Goal: Task Accomplishment & Management: Use online tool/utility

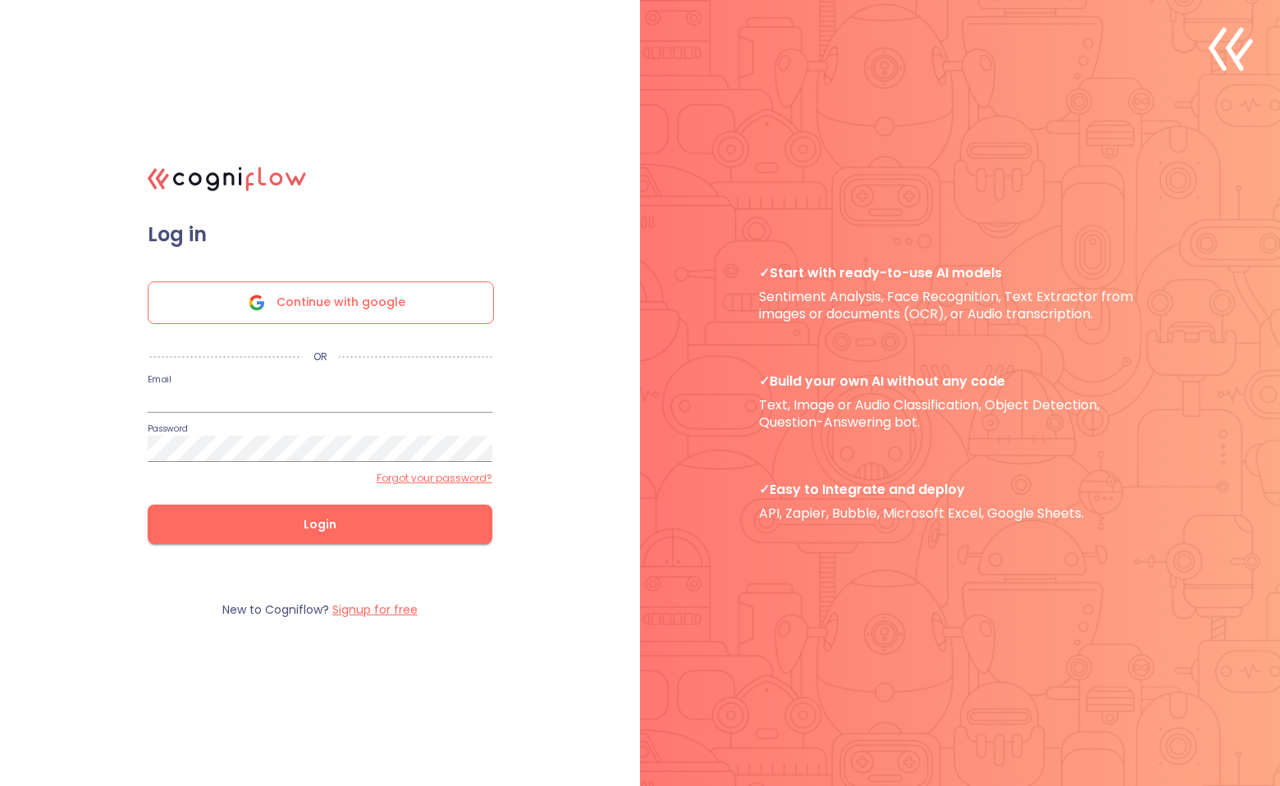
type input "[EMAIL_ADDRESS][DOMAIN_NAME]"
click at [285, 531] on span "Login" at bounding box center [320, 524] width 292 height 21
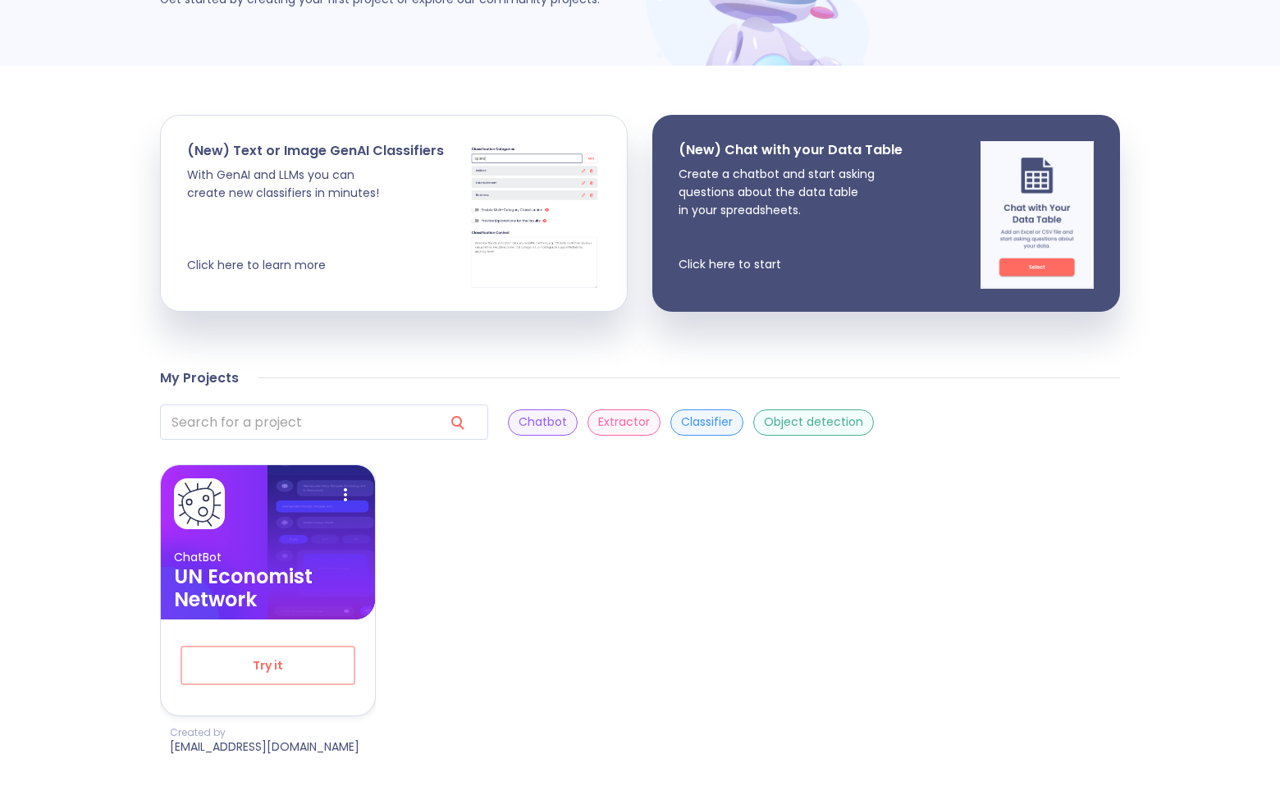
scroll to position [217, 0]
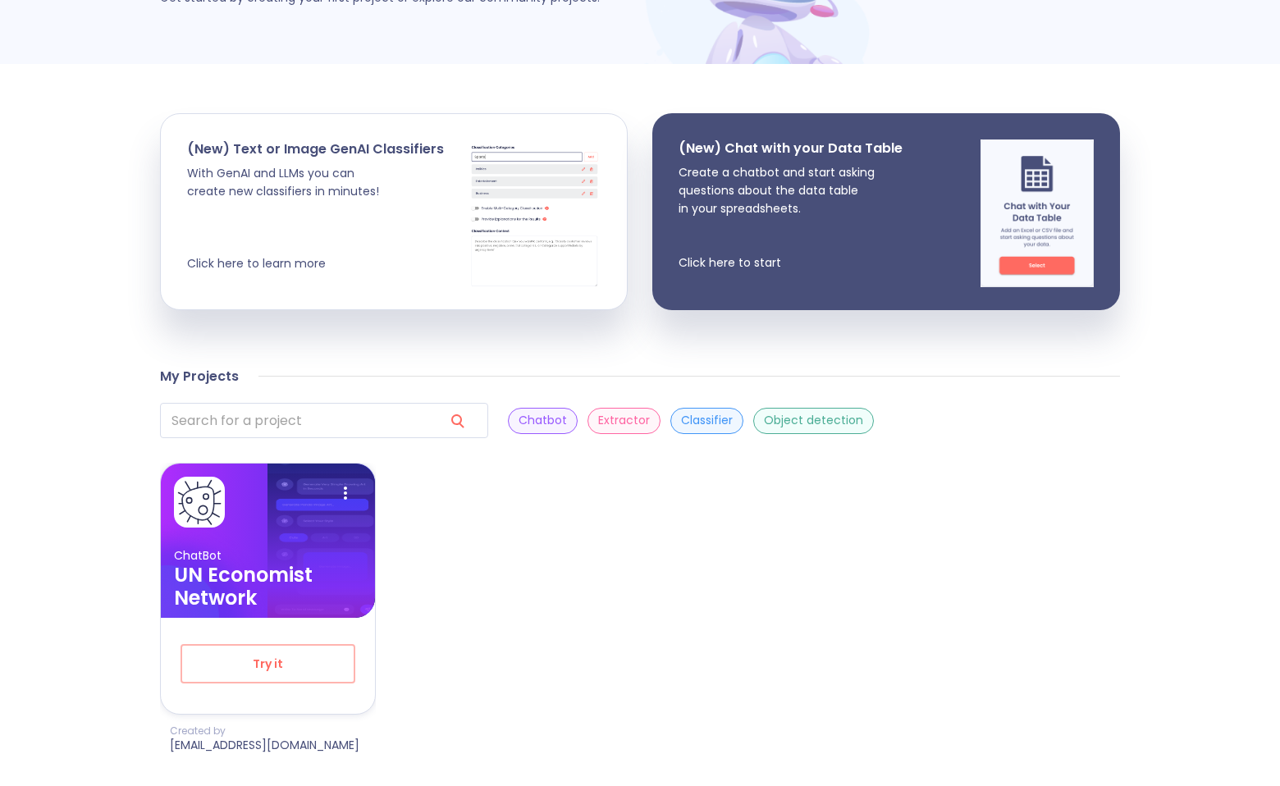
click at [587, 429] on div "Extractor" at bounding box center [623, 421] width 73 height 26
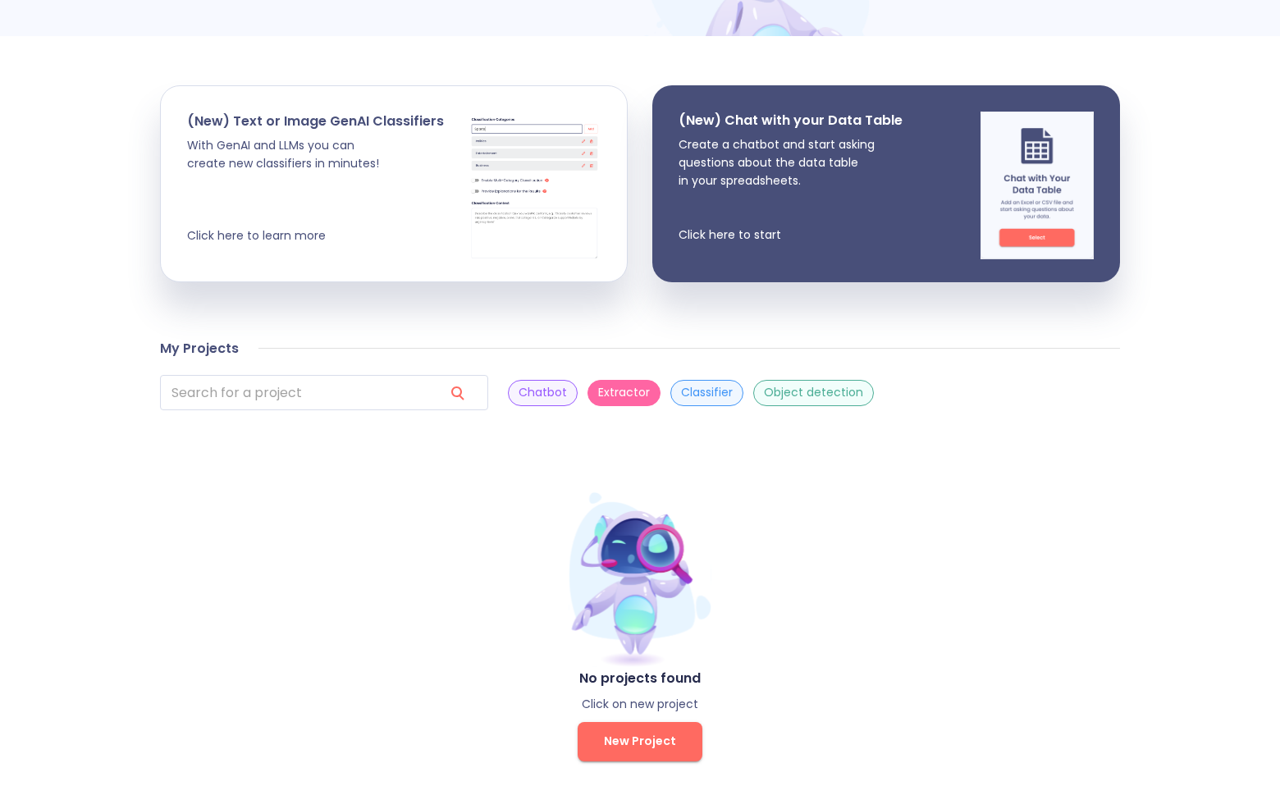
scroll to position [261, 0]
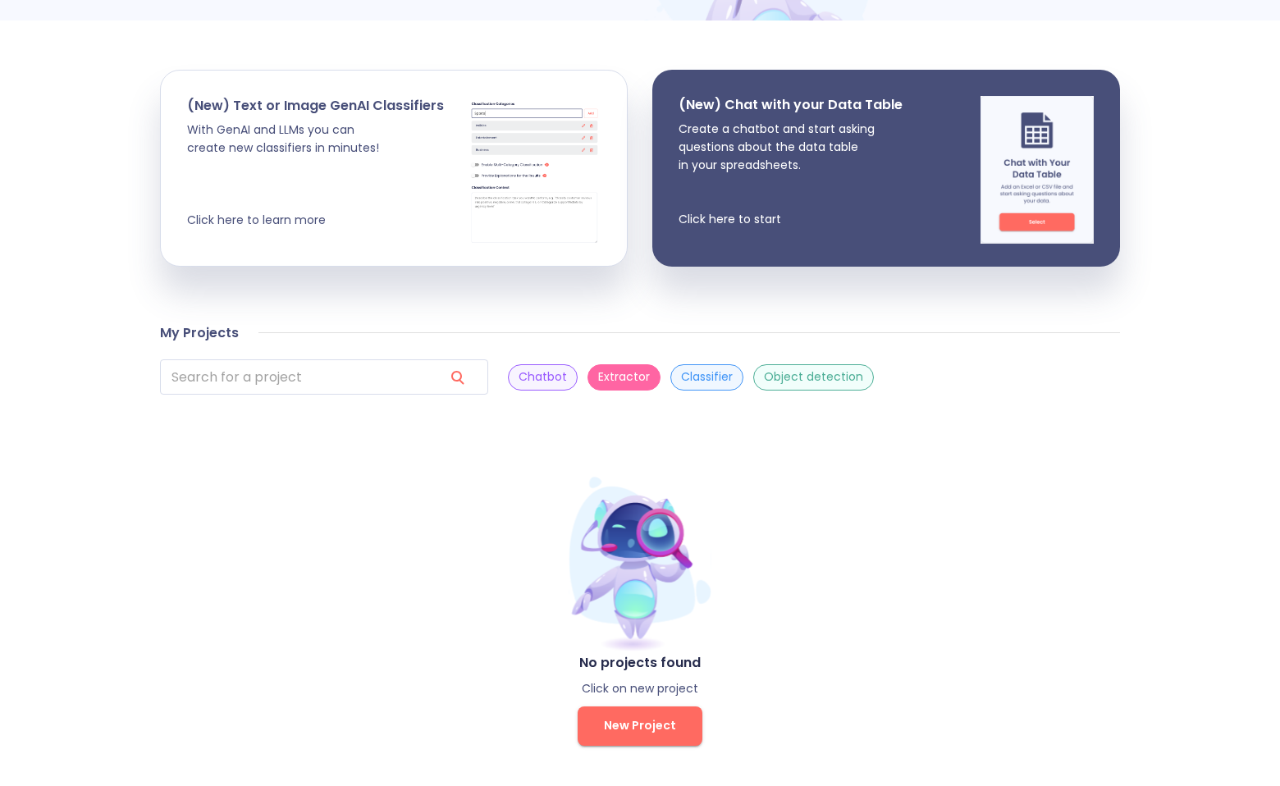
click at [519, 378] on p "Chatbot" at bounding box center [543, 377] width 48 height 16
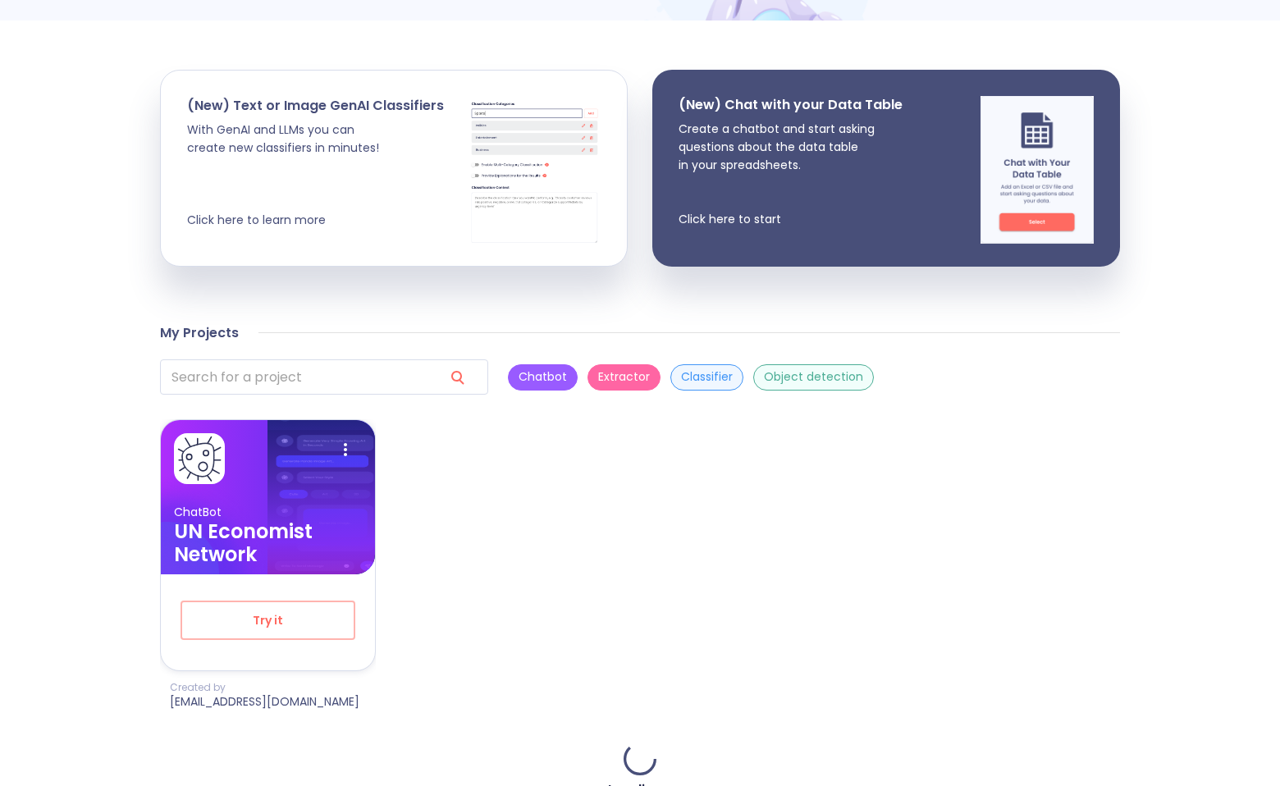
scroll to position [217, 0]
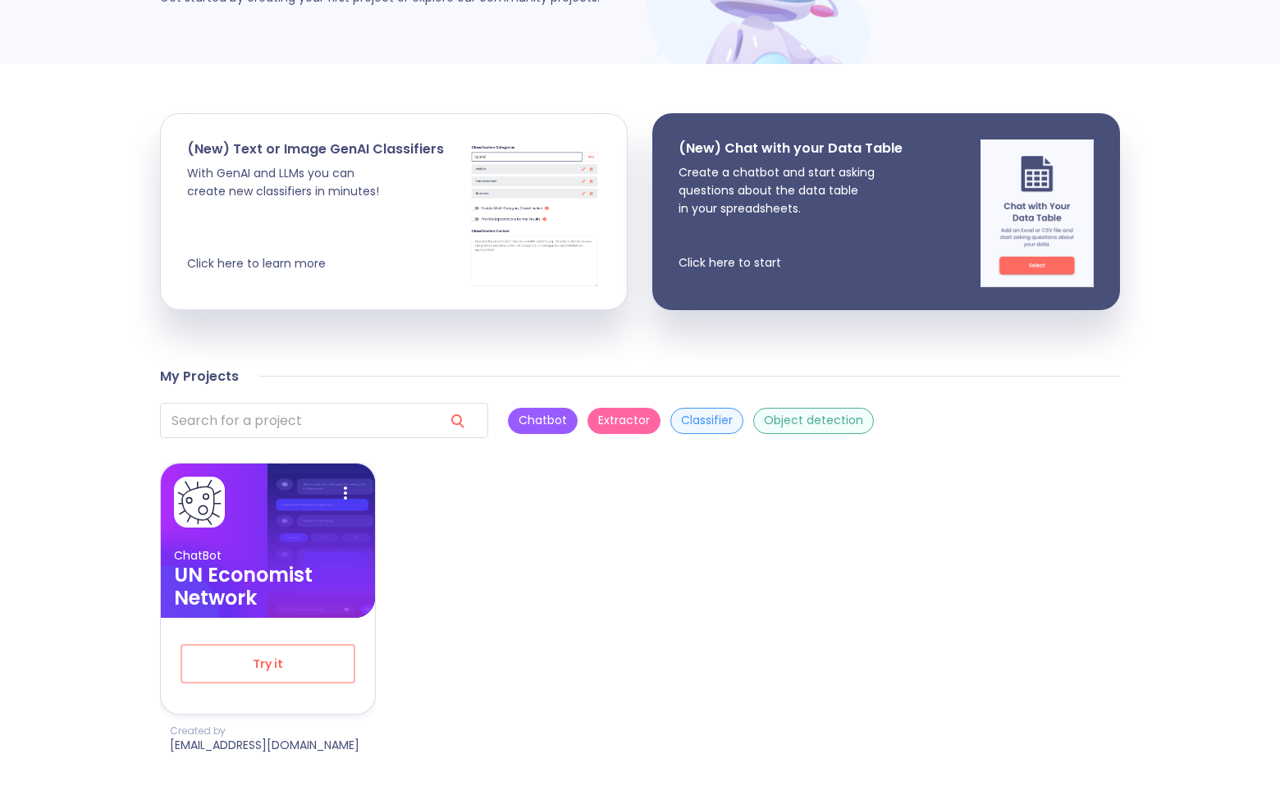
click at [598, 417] on p "Extractor" at bounding box center [624, 421] width 52 height 16
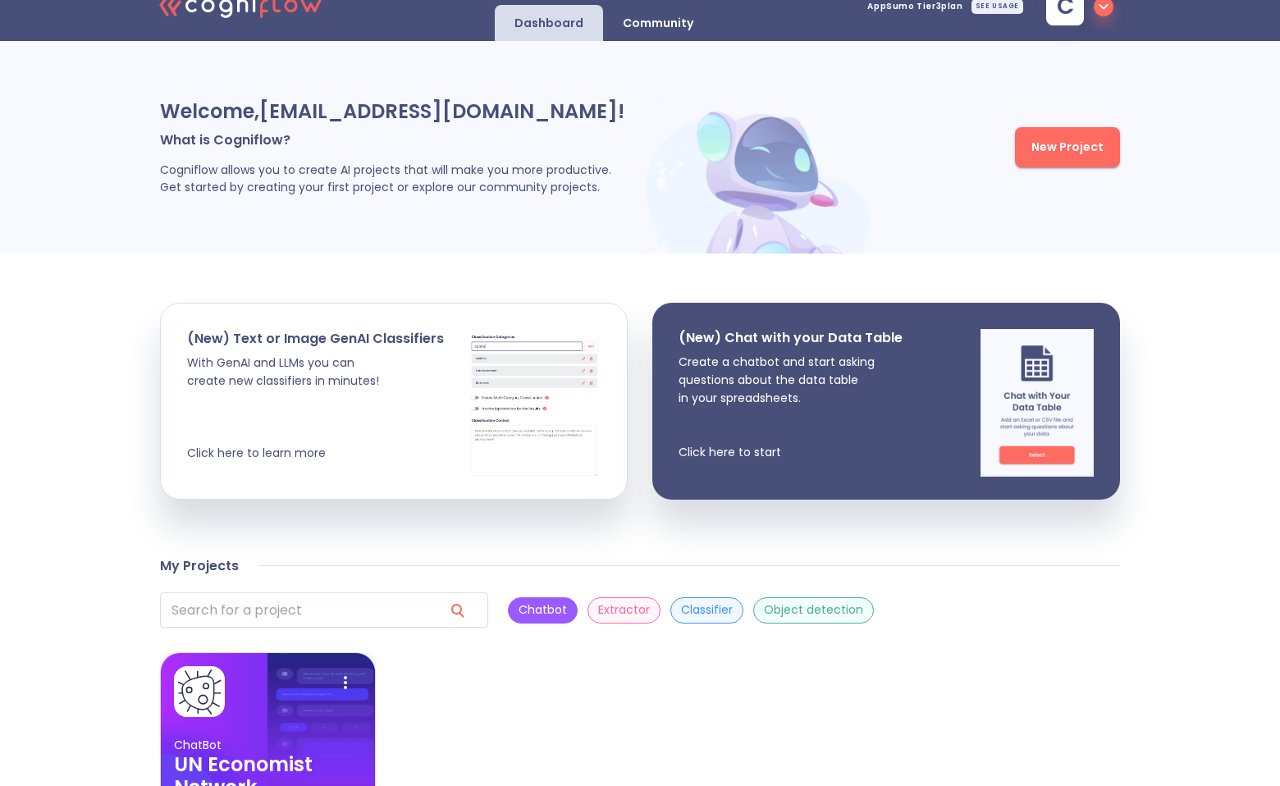
scroll to position [0, 0]
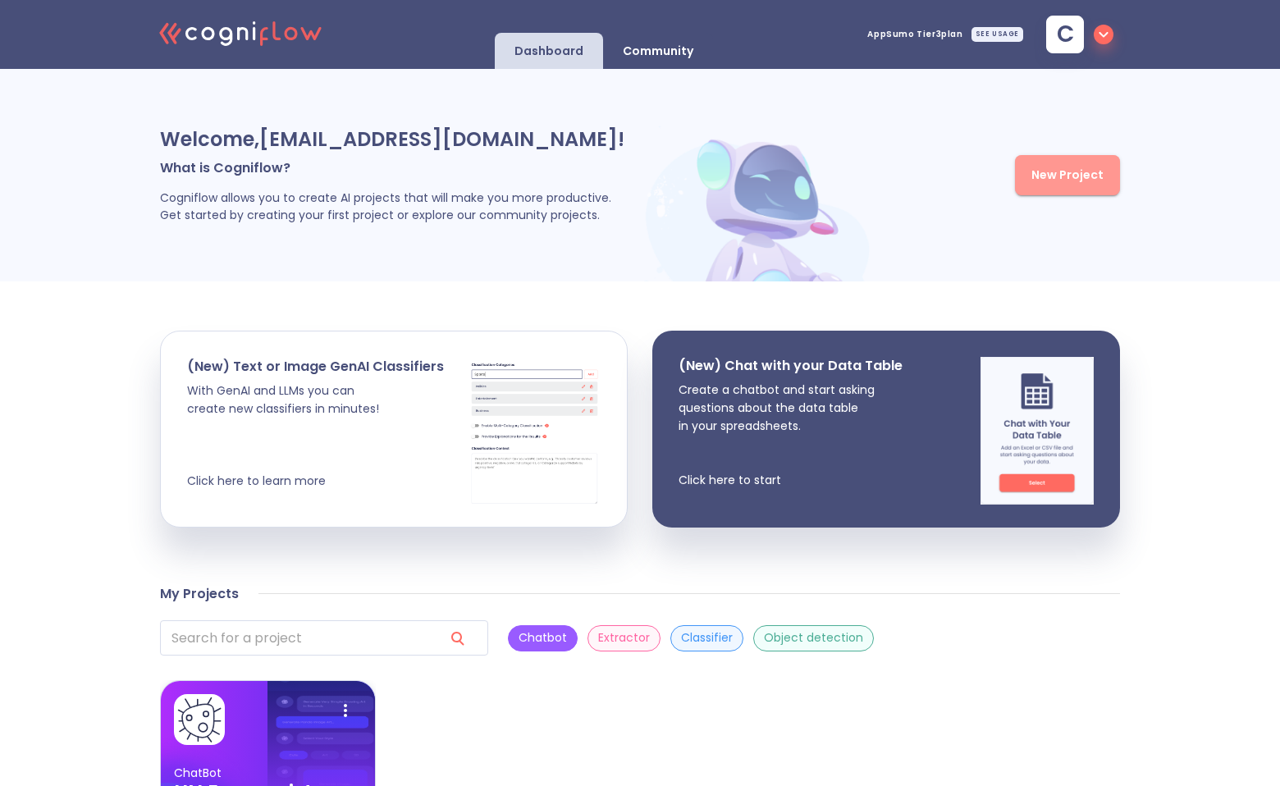
click at [1084, 167] on span "New Project" at bounding box center [1067, 175] width 72 height 21
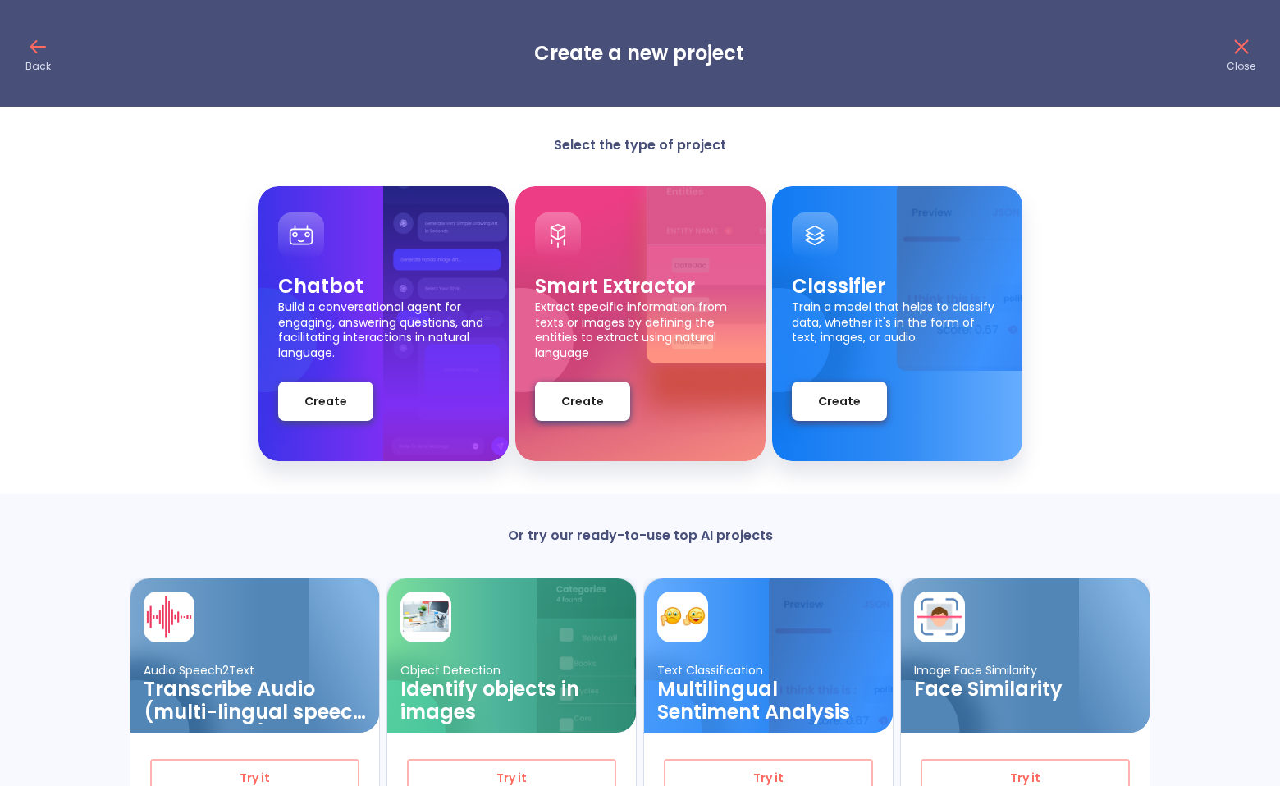
click at [1246, 46] on icon at bounding box center [1241, 47] width 26 height 26
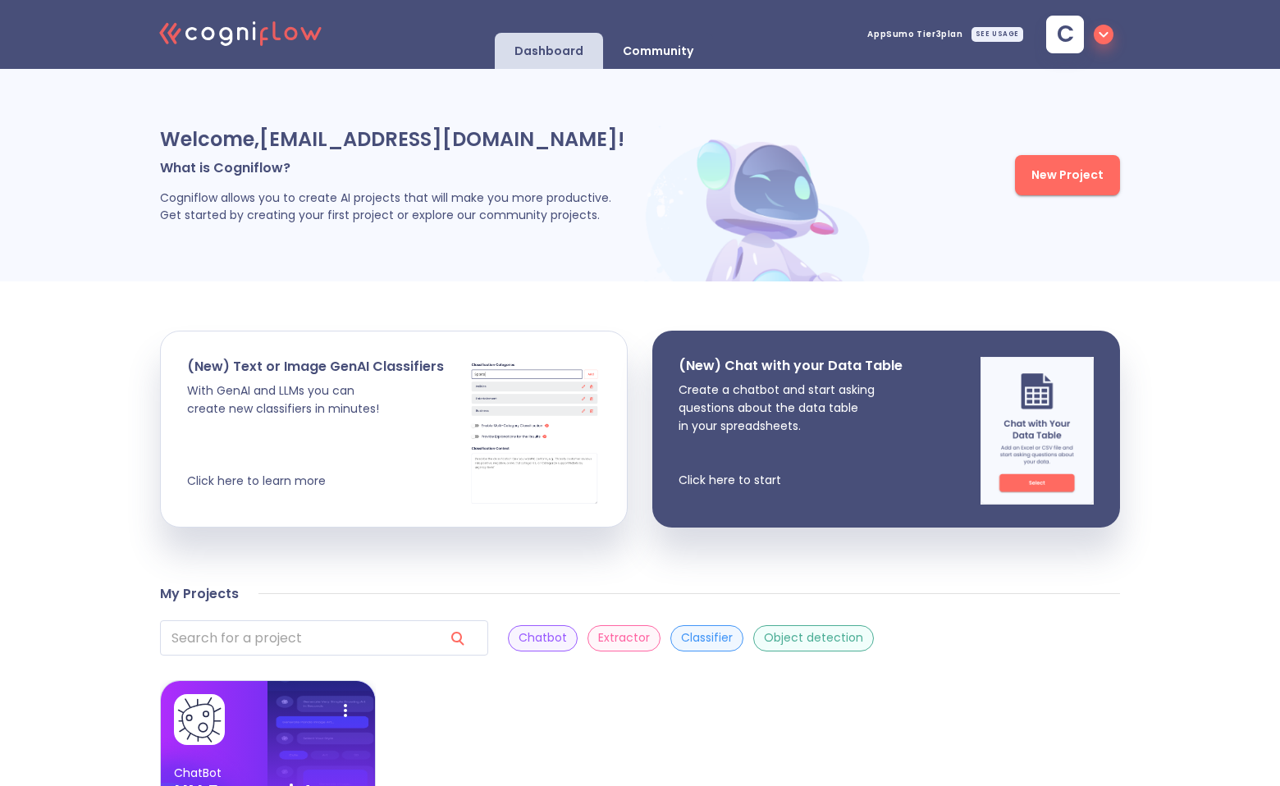
click at [1003, 30] on div "SEE USAGE" at bounding box center [997, 34] width 52 height 15
click at [674, 48] on p "Community" at bounding box center [658, 51] width 71 height 16
